Goal: Transaction & Acquisition: Purchase product/service

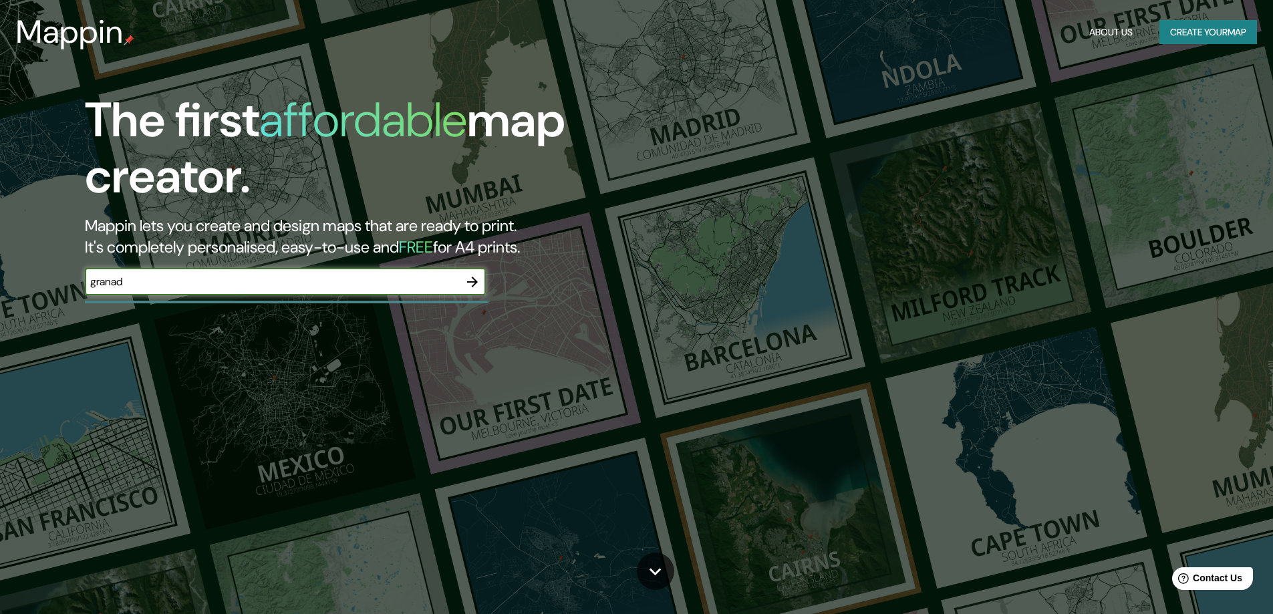
type input "[GEOGRAPHIC_DATA]"
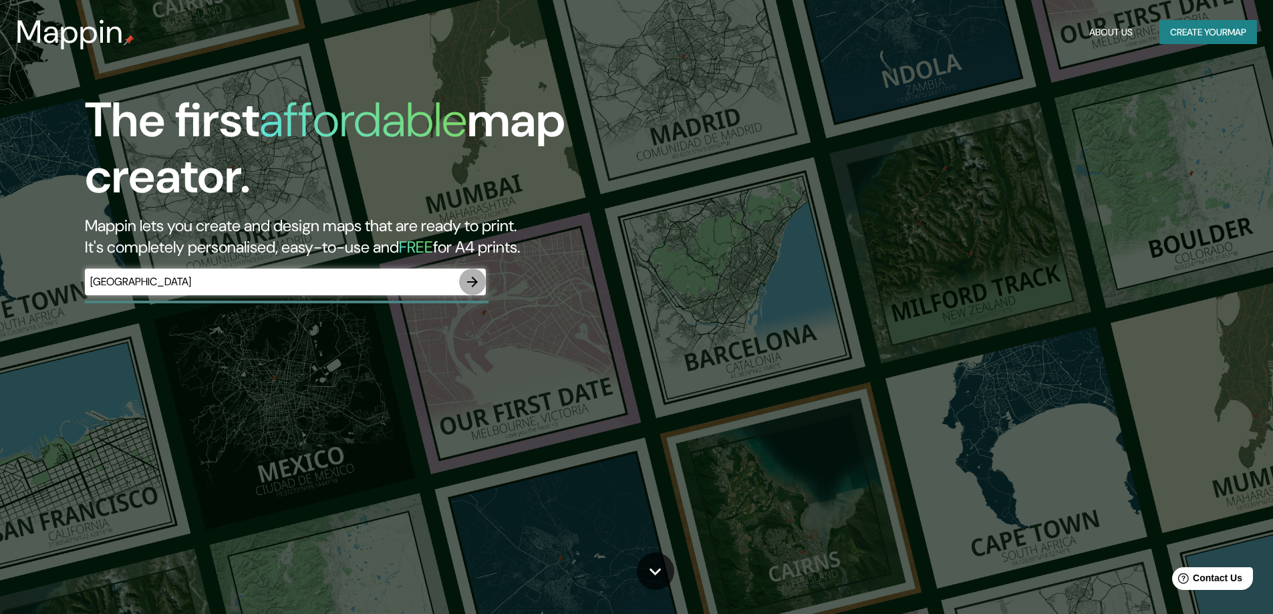
click at [480, 289] on icon "button" at bounding box center [472, 282] width 16 height 16
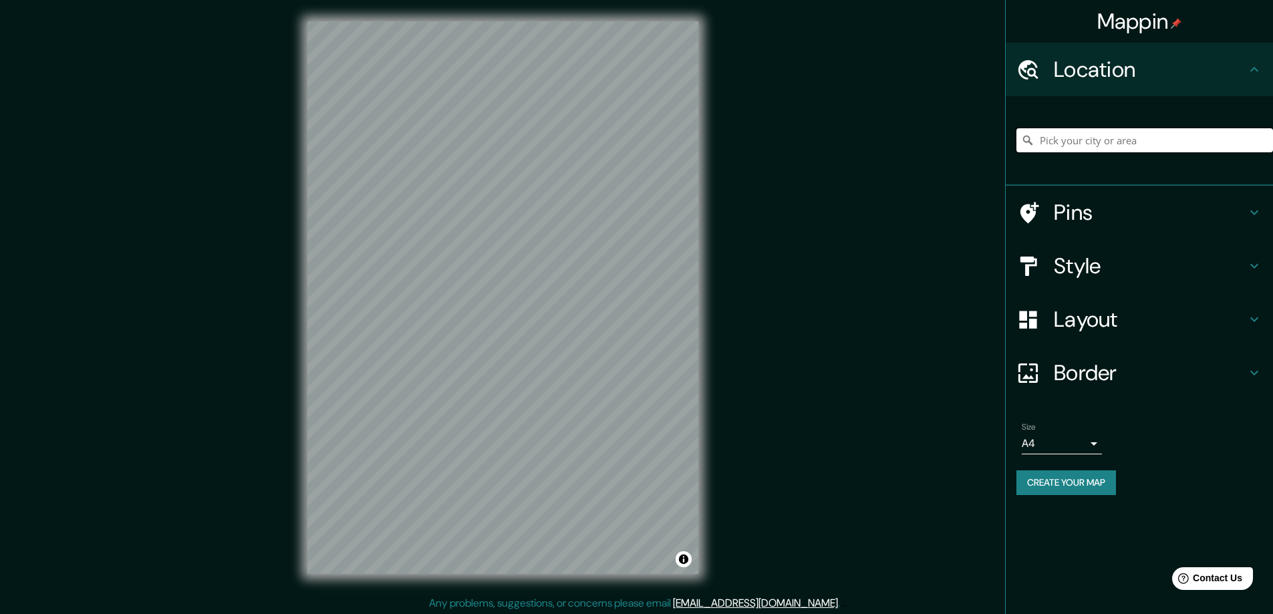
click at [1105, 148] on input "Pick your city or area" at bounding box center [1144, 140] width 257 height 24
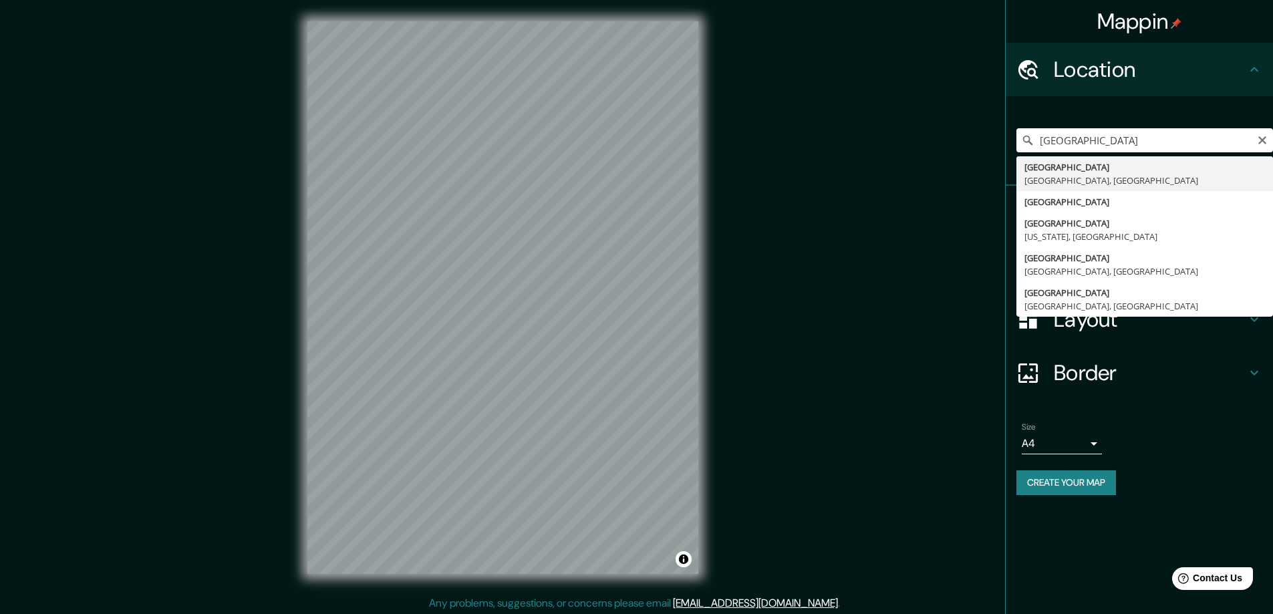
type input "[GEOGRAPHIC_DATA], [GEOGRAPHIC_DATA], [GEOGRAPHIC_DATA]"
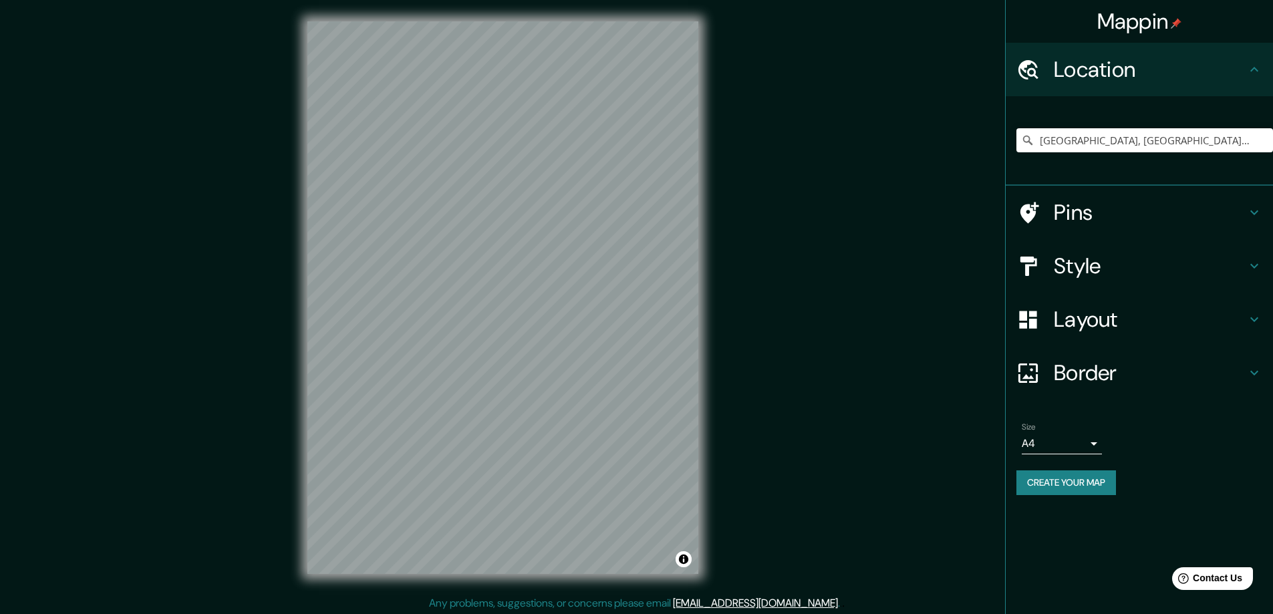
click at [1189, 271] on h4 "Style" at bounding box center [1150, 266] width 192 height 27
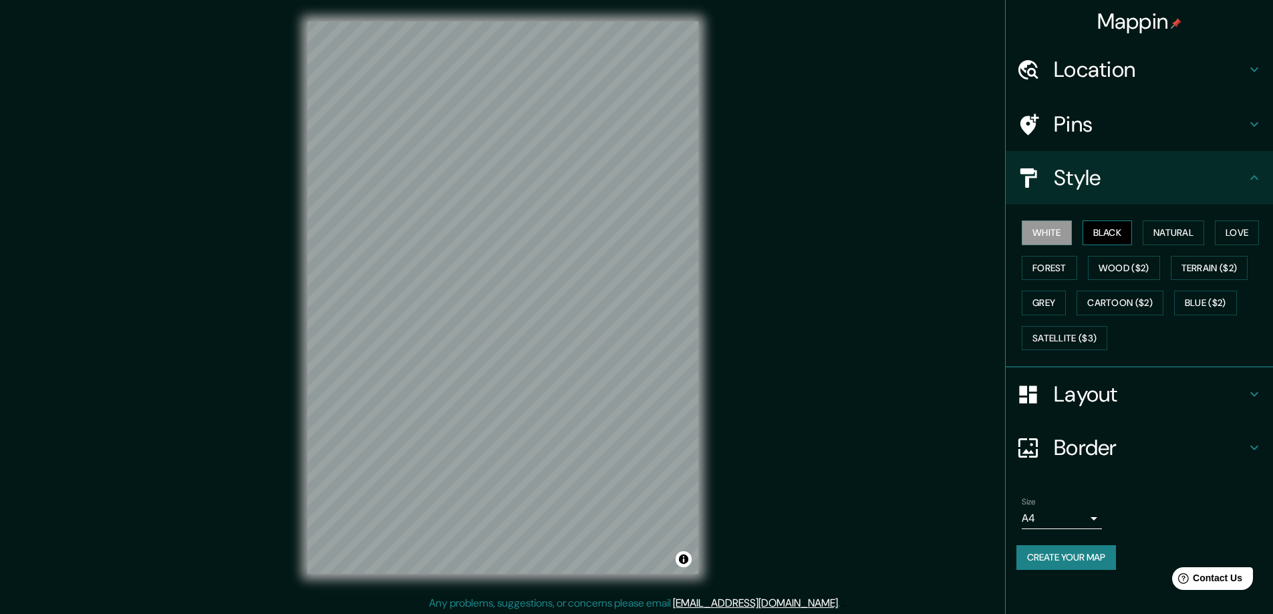
click at [1110, 235] on button "Black" at bounding box center [1108, 233] width 50 height 25
click at [1054, 237] on button "White" at bounding box center [1047, 233] width 50 height 25
click at [1115, 236] on button "Black" at bounding box center [1108, 233] width 50 height 25
click at [1128, 408] on div "Layout" at bounding box center [1139, 394] width 267 height 53
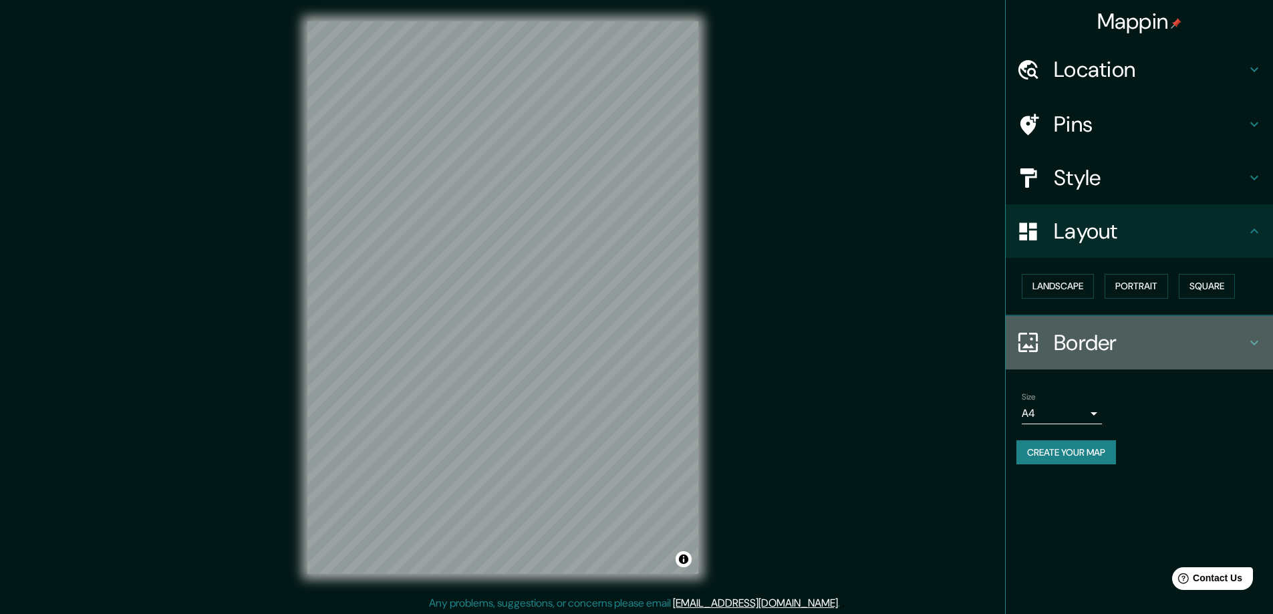
click at [1129, 342] on h4 "Border" at bounding box center [1150, 342] width 192 height 27
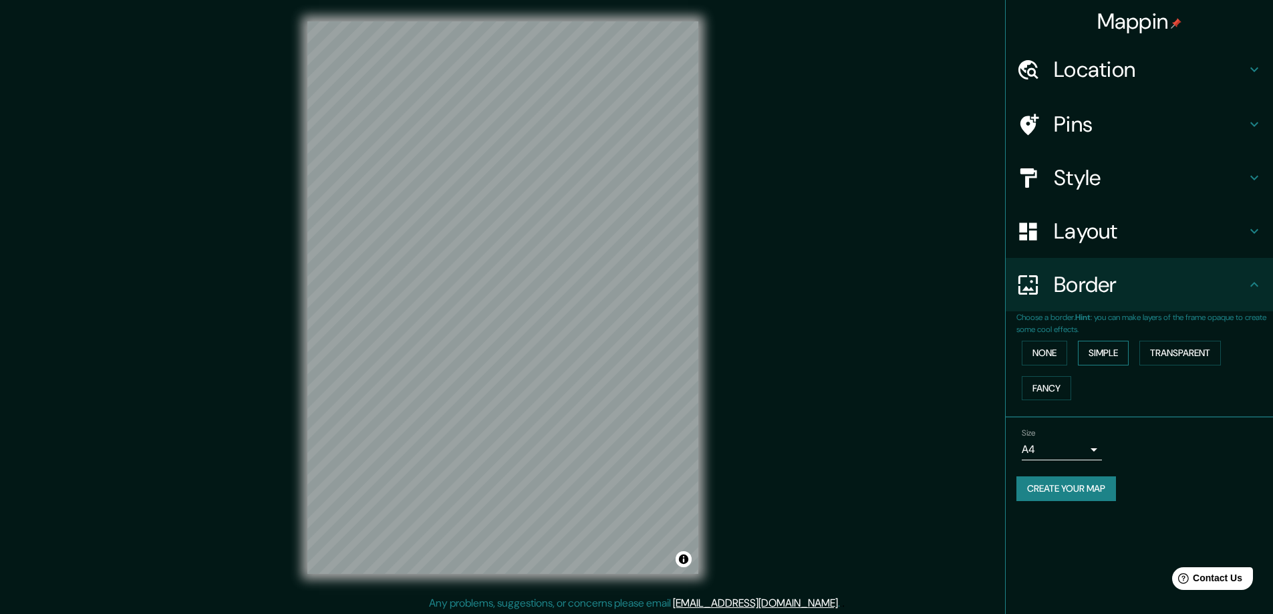
click at [1115, 354] on button "Simple" at bounding box center [1103, 353] width 51 height 25
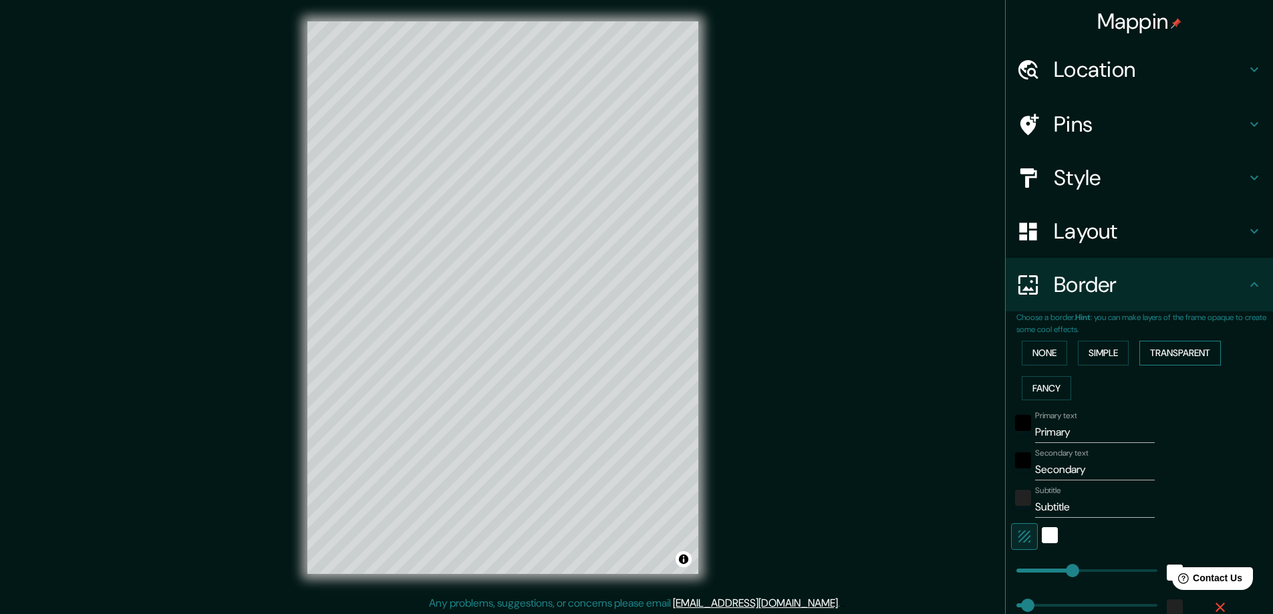
click at [1164, 355] on button "Transparent" at bounding box center [1180, 353] width 82 height 25
click at [1049, 376] on button "Fancy" at bounding box center [1046, 388] width 49 height 25
click at [1042, 344] on button "None" at bounding box center [1044, 353] width 45 height 25
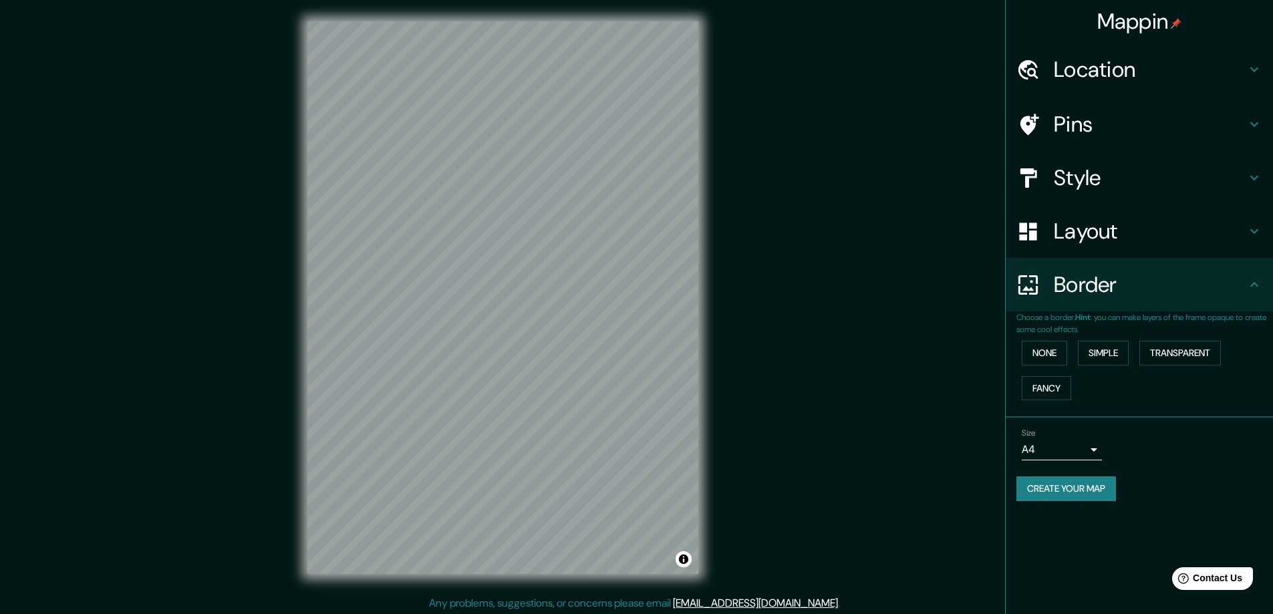
click at [1117, 237] on h4 "Layout" at bounding box center [1150, 231] width 192 height 27
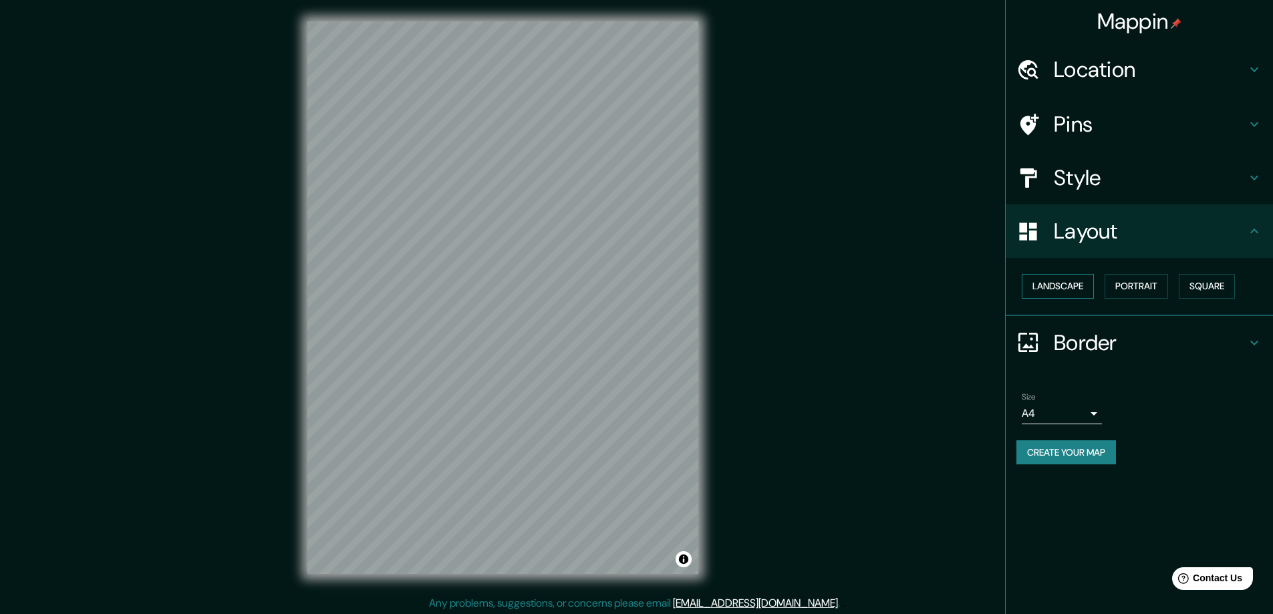
click at [1081, 286] on button "Landscape" at bounding box center [1058, 286] width 72 height 25
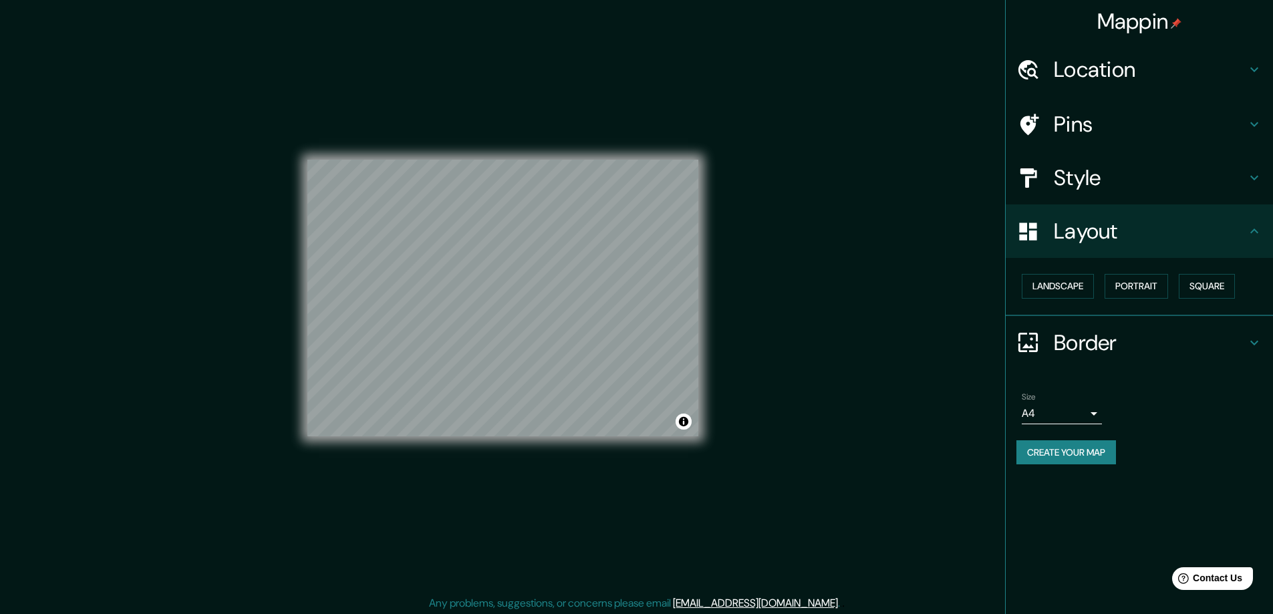
click at [237, 420] on div "Mappin Location [GEOGRAPHIC_DATA], [GEOGRAPHIC_DATA], [GEOGRAPHIC_DATA] Pins St…" at bounding box center [636, 308] width 1273 height 617
click at [1171, 236] on h4 "Layout" at bounding box center [1150, 231] width 192 height 27
click at [1155, 282] on button "Portrait" at bounding box center [1136, 286] width 63 height 25
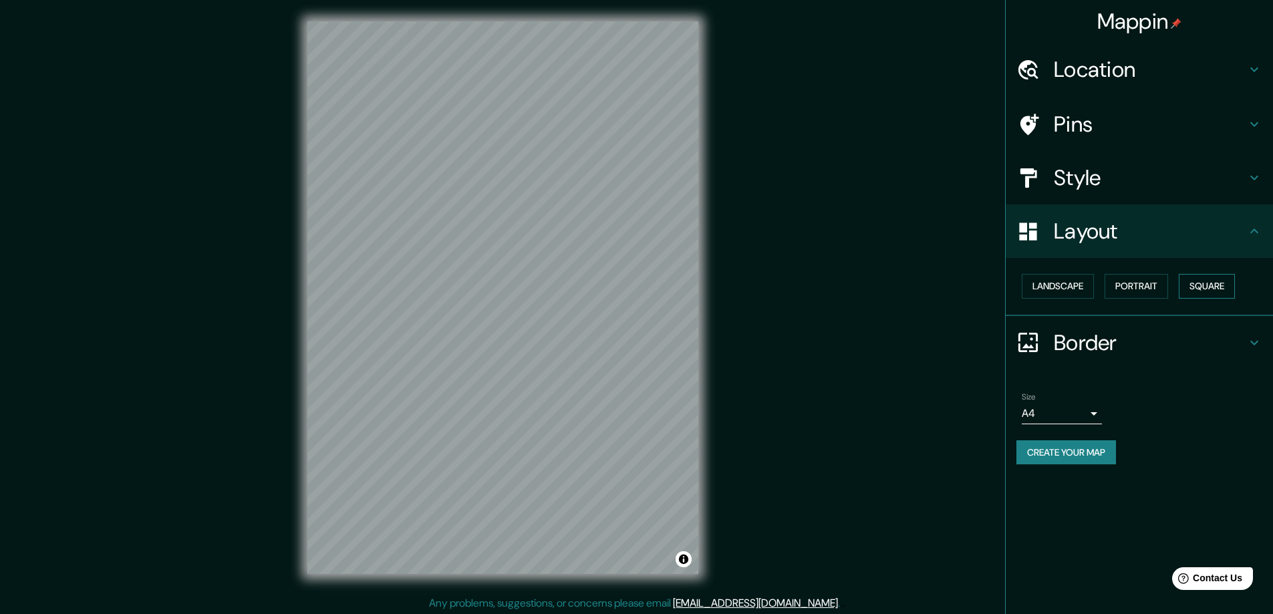
click at [1216, 287] on button "Square" at bounding box center [1207, 286] width 56 height 25
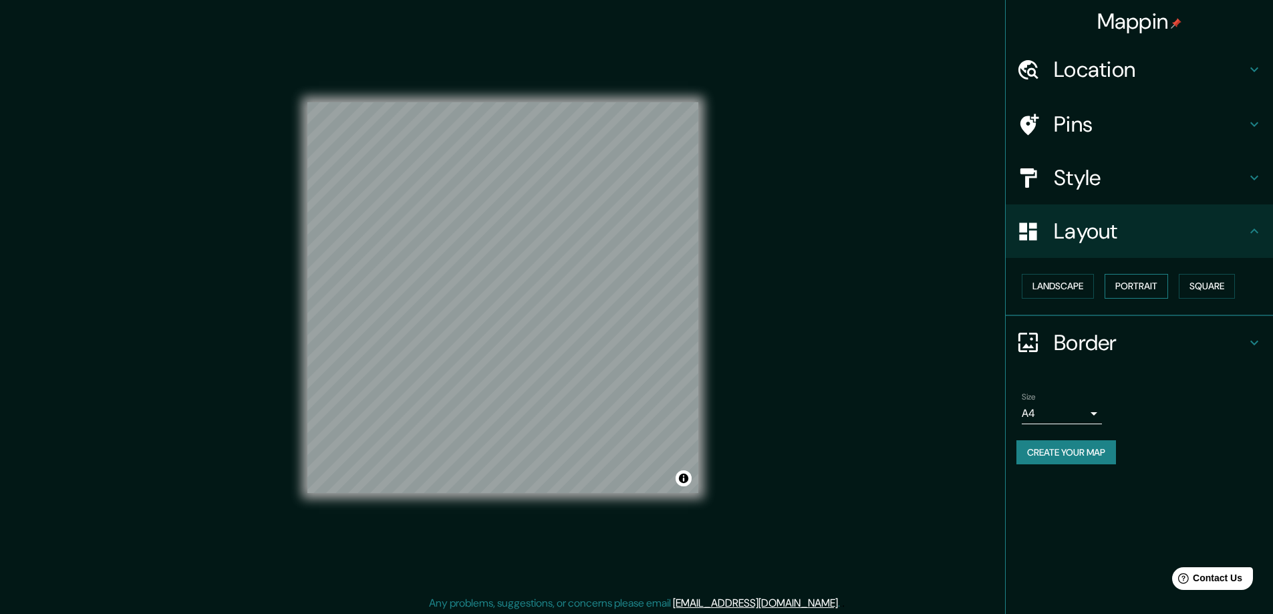
click at [1141, 285] on button "Portrait" at bounding box center [1136, 286] width 63 height 25
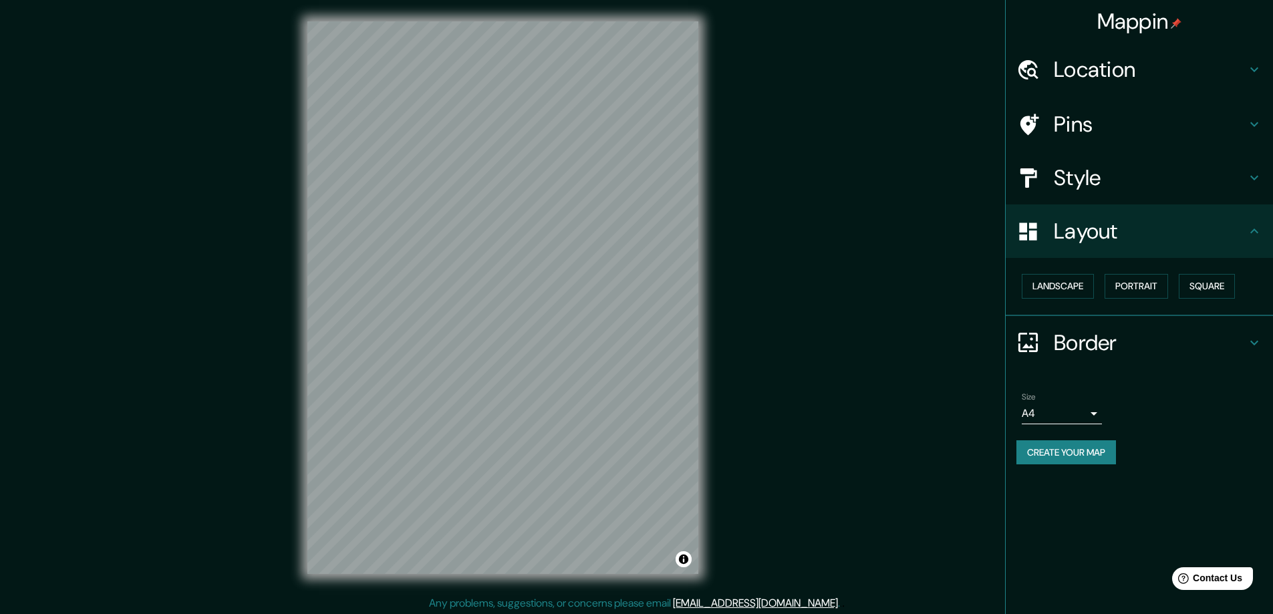
drag, startPoint x: 743, startPoint y: 291, endPoint x: 770, endPoint y: 289, distance: 26.8
click at [770, 289] on div "Mappin Location [GEOGRAPHIC_DATA], [GEOGRAPHIC_DATA], [GEOGRAPHIC_DATA] Pins St…" at bounding box center [636, 308] width 1273 height 617
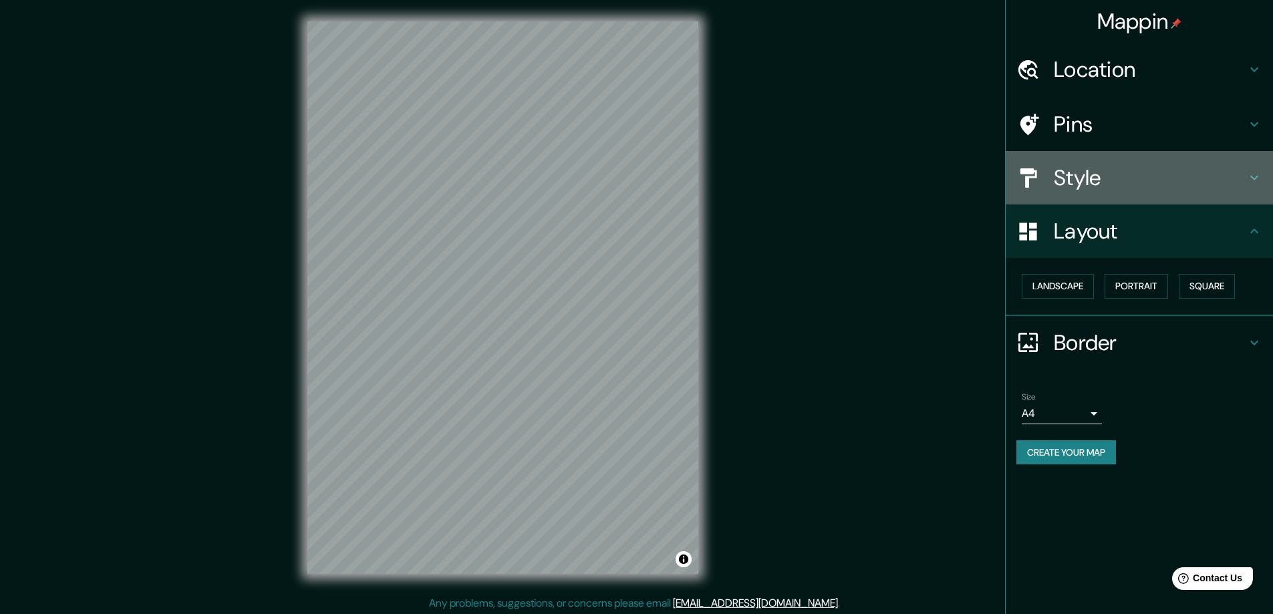
click at [1137, 190] on h4 "Style" at bounding box center [1150, 177] width 192 height 27
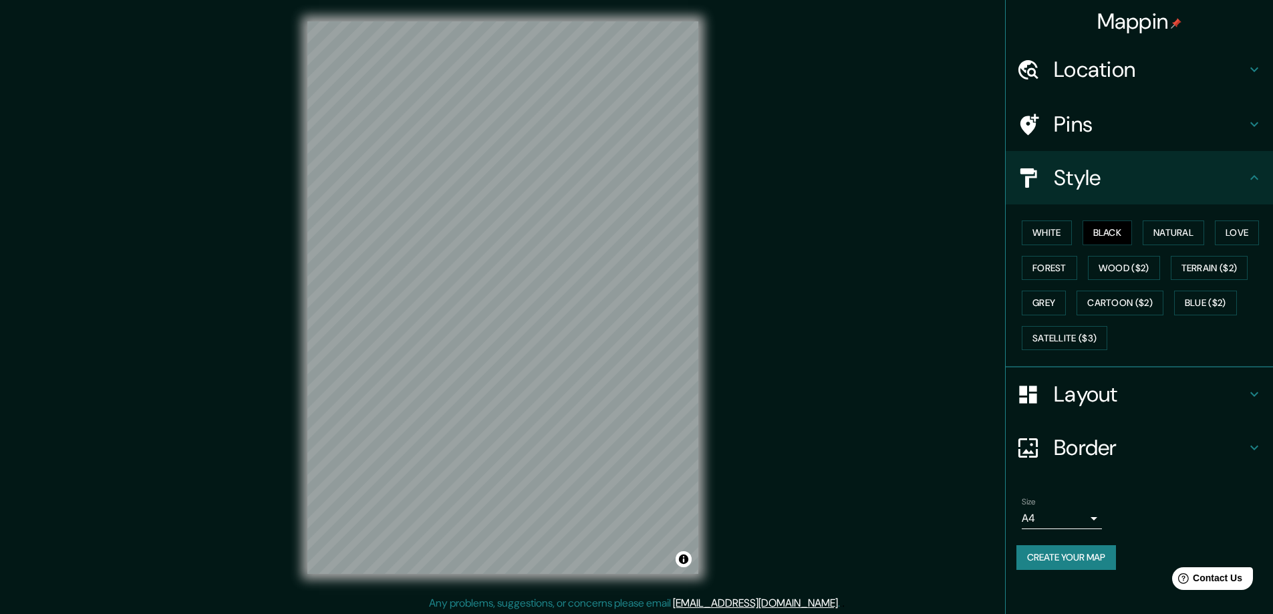
click at [1117, 132] on h4 "Pins" at bounding box center [1150, 124] width 192 height 27
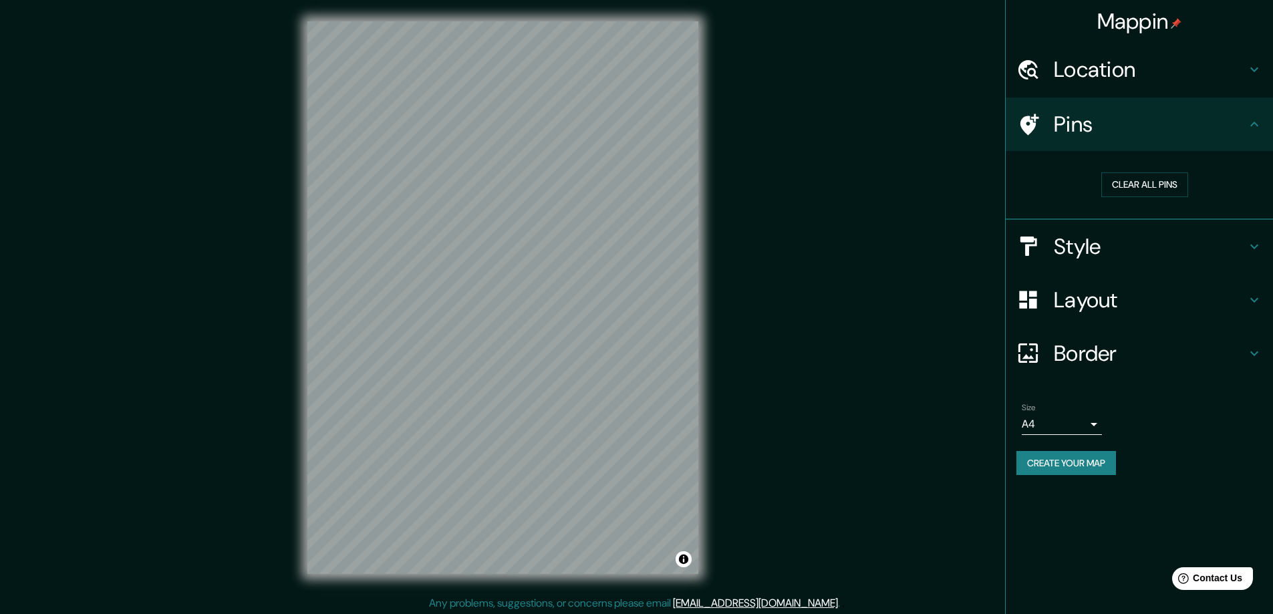
click at [1143, 78] on h4 "Location" at bounding box center [1150, 69] width 192 height 27
